Goal: Contribute content: Contribute content

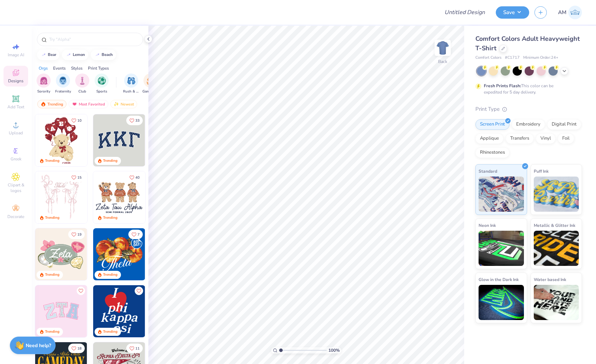
click at [65, 140] on img at bounding box center [61, 140] width 52 height 52
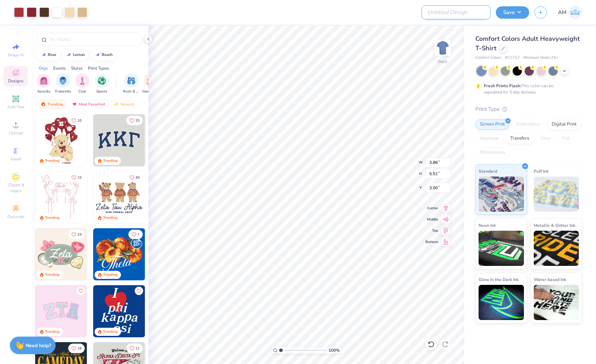
click at [470, 13] on input "Design Title" at bounding box center [456, 12] width 69 height 14
type input "test"
click at [510, 12] on button "Save" at bounding box center [512, 11] width 33 height 12
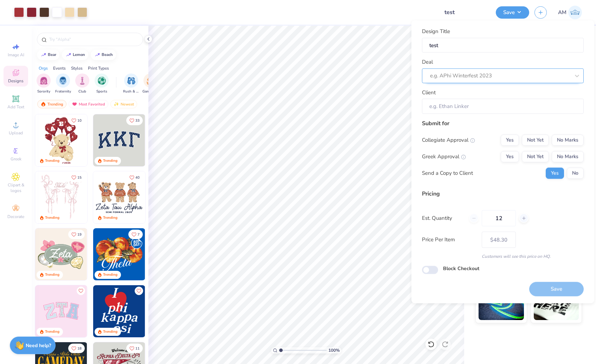
click at [483, 76] on div at bounding box center [500, 75] width 140 height 9
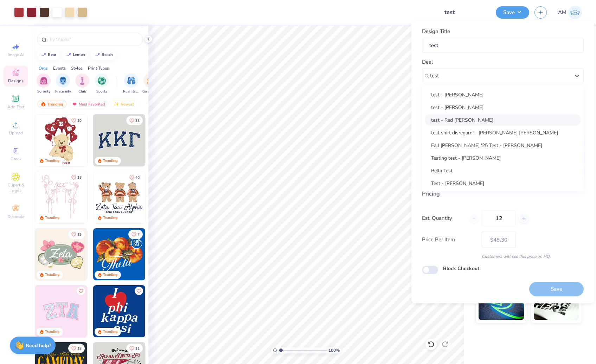
click at [466, 118] on div "test - Red [PERSON_NAME]" at bounding box center [503, 120] width 156 height 12
type input "test"
type input "Red [PERSON_NAME]"
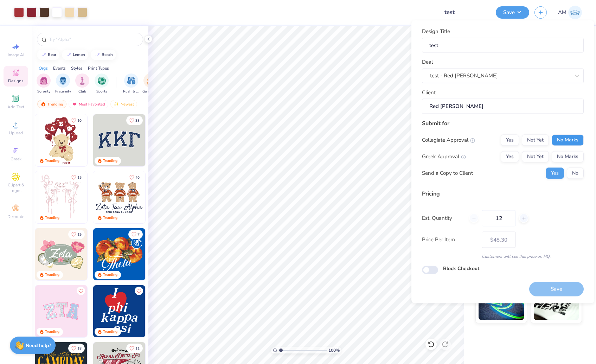
click at [569, 141] on button "No Marks" at bounding box center [568, 139] width 32 height 11
click at [566, 156] on button "No Marks" at bounding box center [568, 156] width 32 height 11
click at [578, 176] on button "No" at bounding box center [575, 172] width 17 height 11
click at [565, 286] on button "Save" at bounding box center [556, 289] width 55 height 14
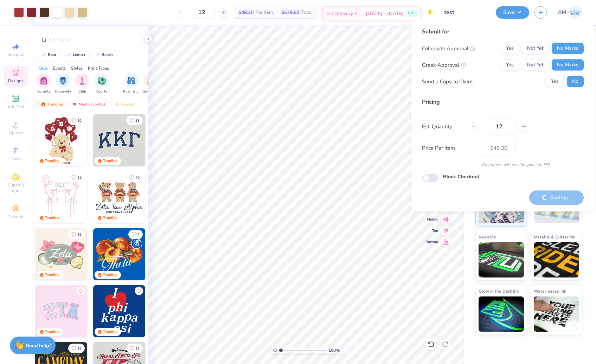
click at [357, 12] on icon at bounding box center [356, 14] width 6 height 6
type input "– –"
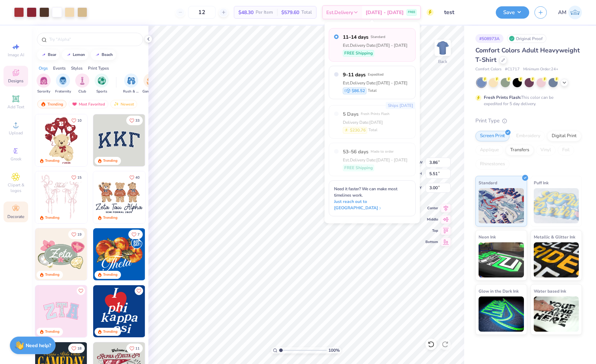
click at [14, 218] on span "Decorate" at bounding box center [15, 217] width 17 height 6
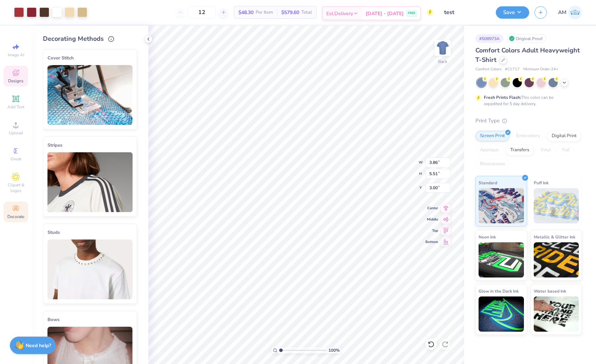
click at [356, 11] on icon at bounding box center [356, 14] width 6 height 6
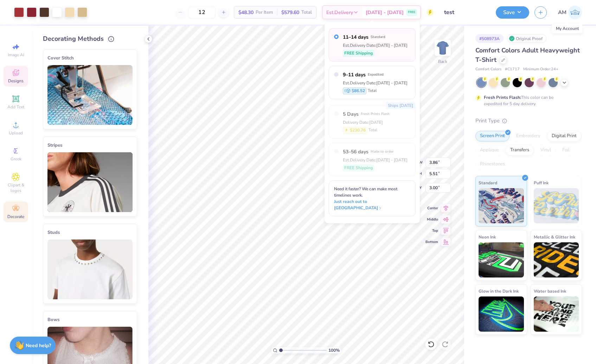
click at [570, 8] on img at bounding box center [575, 13] width 14 height 14
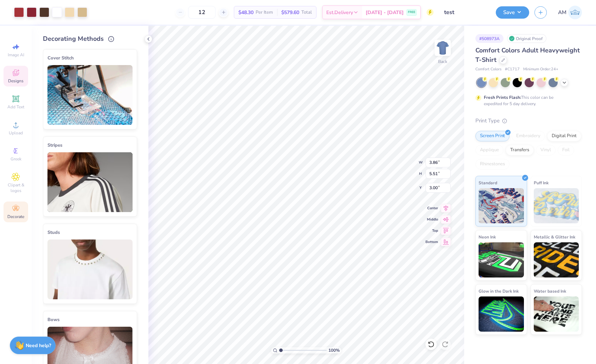
click at [566, 10] on span "AM" at bounding box center [562, 12] width 8 height 8
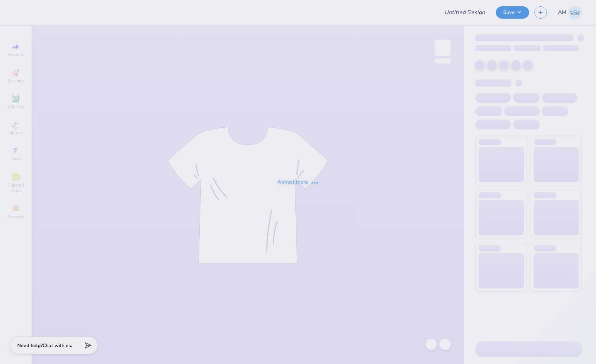
type input "test"
